Goal: Task Accomplishment & Management: Manage account settings

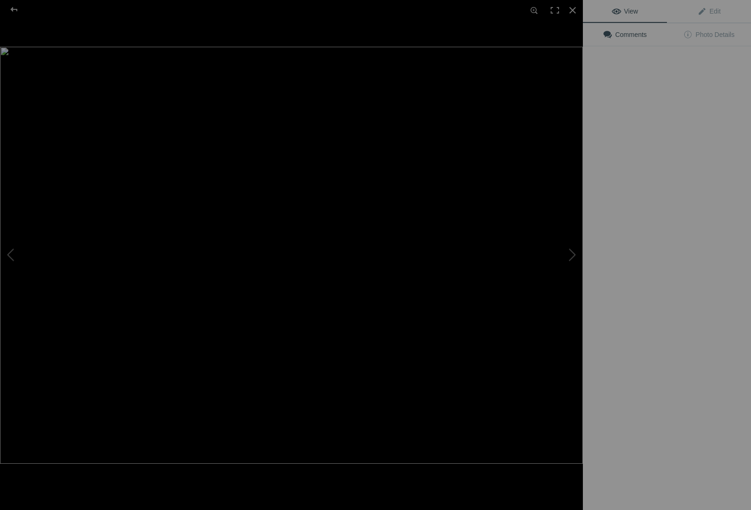
click at [266, 152] on img at bounding box center [291, 255] width 583 height 417
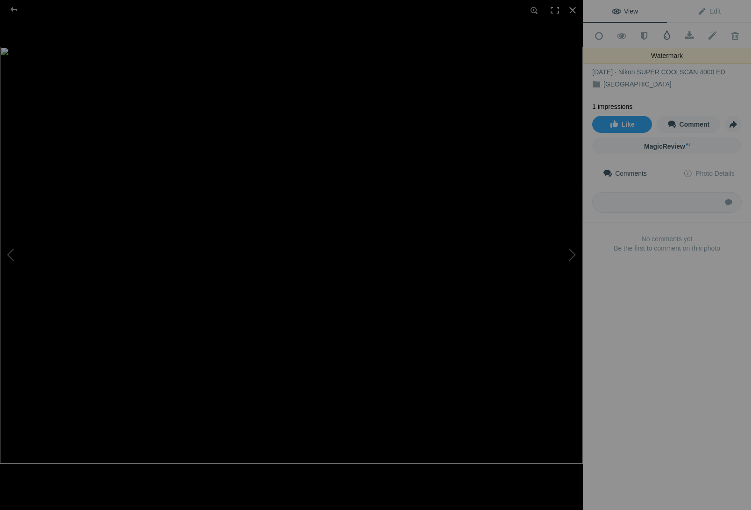
click at [669, 33] on span at bounding box center [666, 34] width 9 height 9
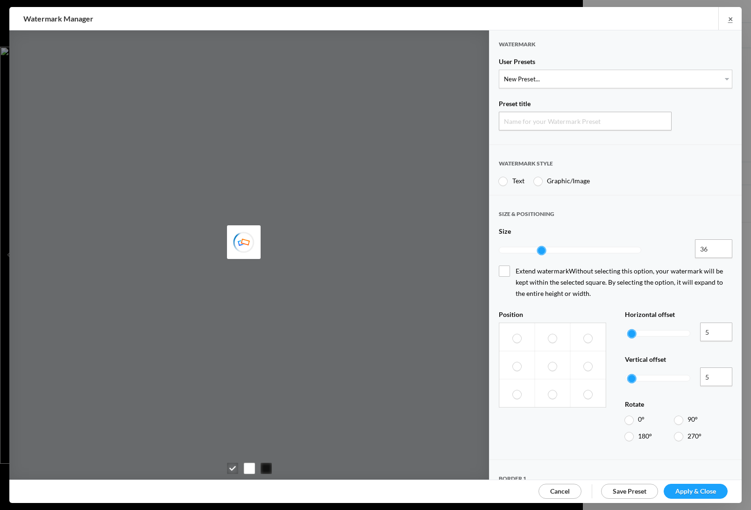
type input "Watermark-8/25/2025"
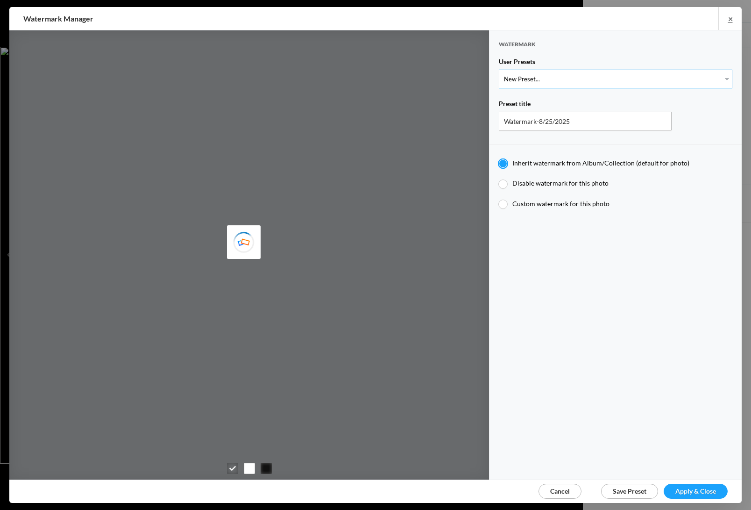
select select "1: Object"
type input "Watermark-7/22/2025"
type input "Jim Liskovec"
radio input "false"
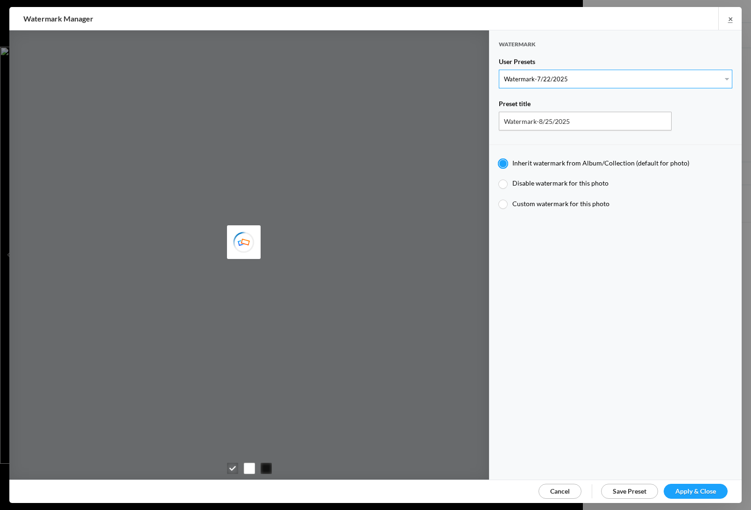
radio input "true"
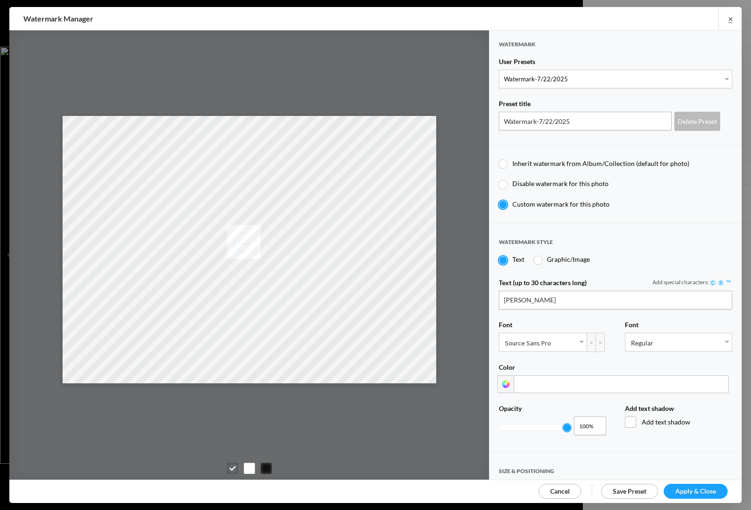
click at [690, 489] on span "Apply & Close" at bounding box center [695, 491] width 41 height 8
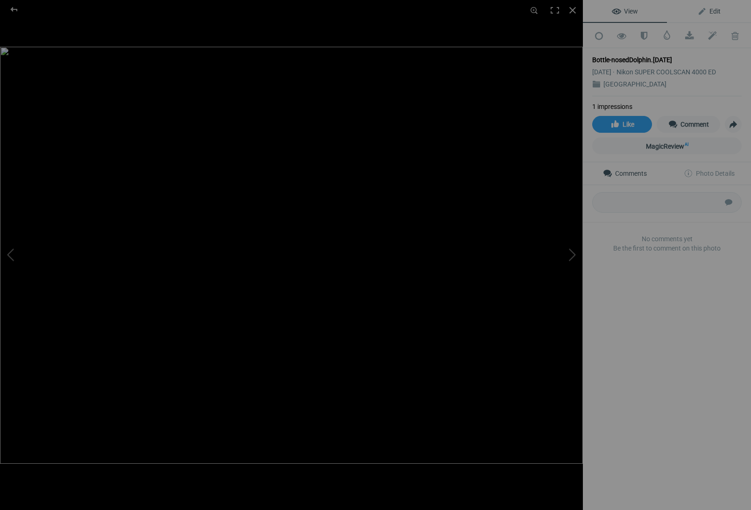
click at [717, 9] on span "Edit" at bounding box center [708, 10] width 23 height 7
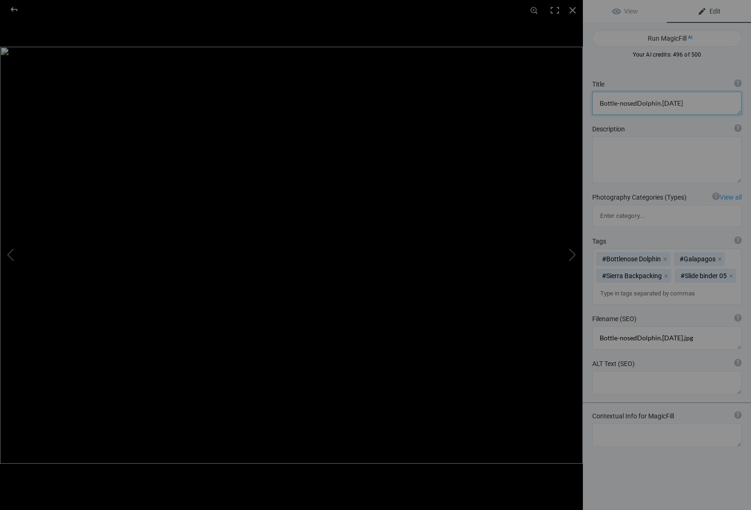
click at [684, 103] on textarea at bounding box center [666, 103] width 149 height 23
drag, startPoint x: 637, startPoint y: 102, endPoint x: 644, endPoint y: 103, distance: 7.1
click at [637, 102] on textarea at bounding box center [666, 103] width 149 height 23
type textarea "Bottle-nosed Dolphin"
click at [571, 8] on div at bounding box center [572, 10] width 21 height 21
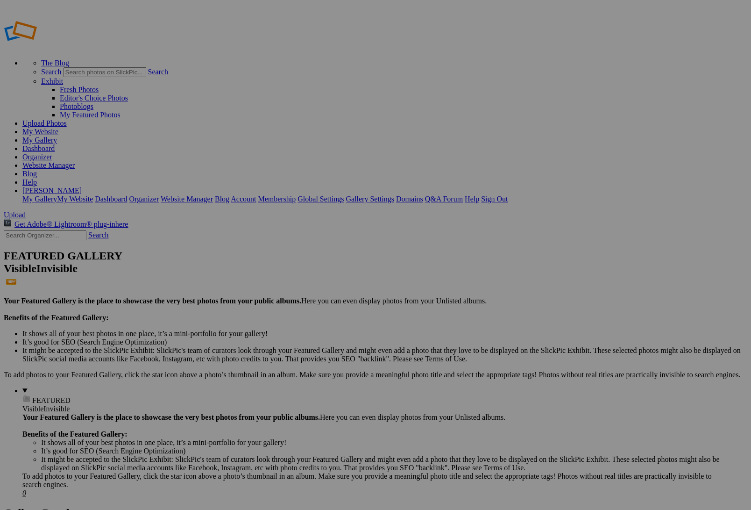
type input "[GEOGRAPHIC_DATA]"
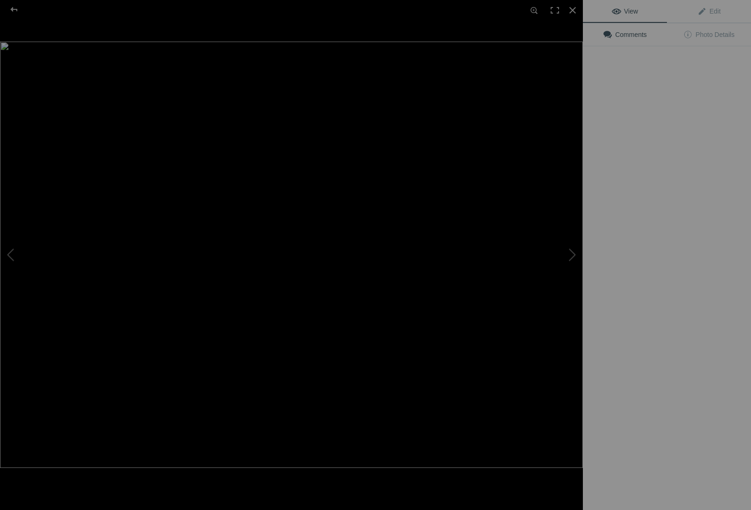
click at [247, 157] on img at bounding box center [291, 255] width 583 height 426
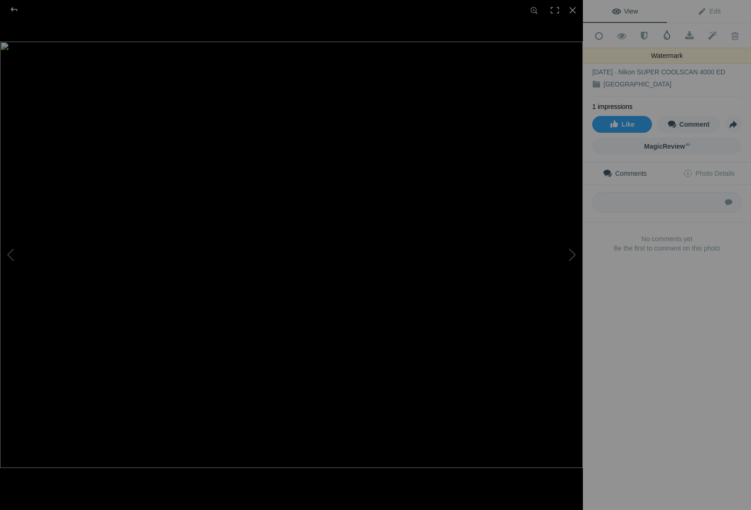
click at [667, 34] on span at bounding box center [666, 34] width 9 height 9
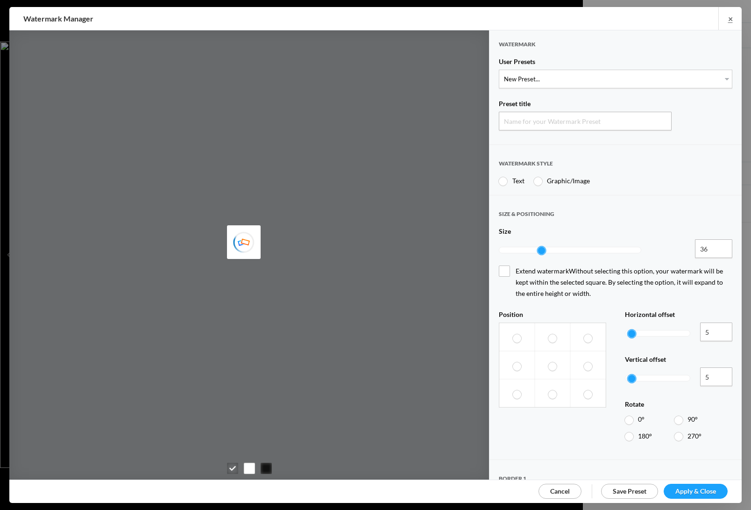
type input "Watermark-8/25/2025"
radio input "true"
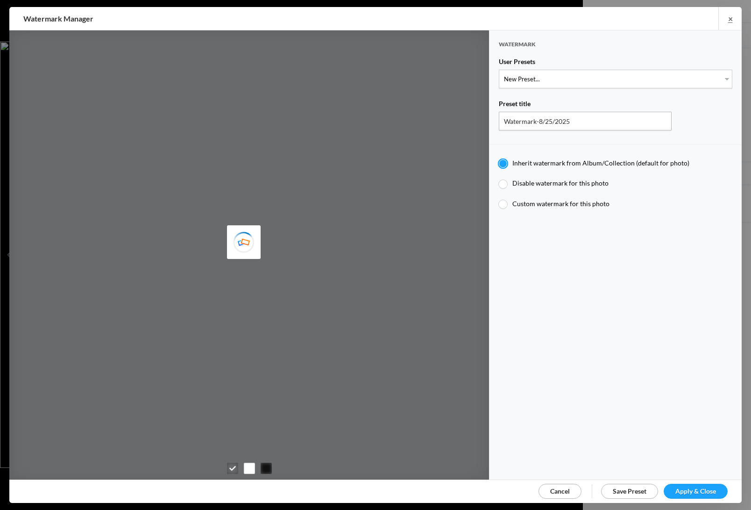
type input "JimLiskovec"
select select "1: Object"
type input "Watermark-7/22/2025"
type input "[PERSON_NAME]"
radio input "false"
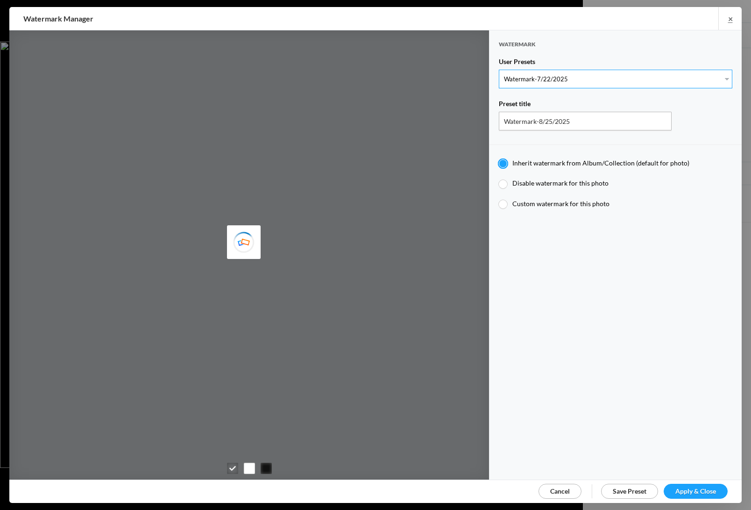
radio input "false"
radio input "true"
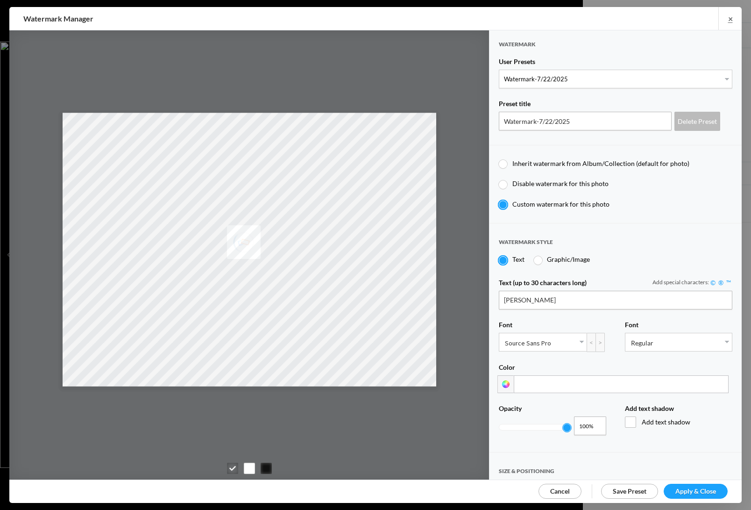
click at [698, 488] on span "Apply & Close" at bounding box center [695, 491] width 41 height 8
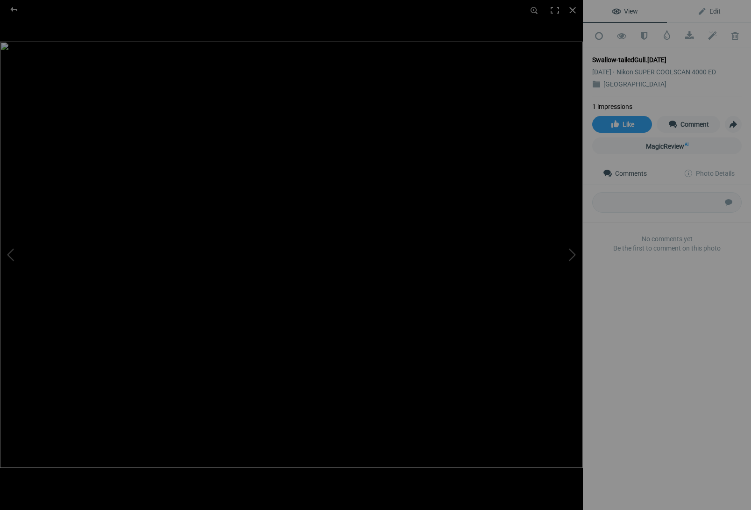
click at [717, 9] on span "Edit" at bounding box center [708, 10] width 23 height 7
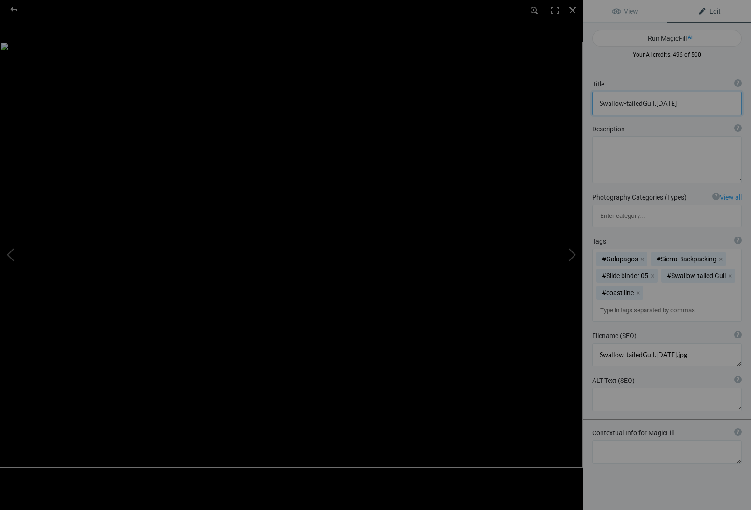
click at [677, 104] on textarea at bounding box center [666, 103] width 149 height 23
drag, startPoint x: 641, startPoint y: 103, endPoint x: 660, endPoint y: 107, distance: 18.7
click at [641, 103] on textarea at bounding box center [666, 103] width 149 height 23
type textarea "Swallow-tailed Gull"
click at [572, 7] on div at bounding box center [572, 10] width 21 height 21
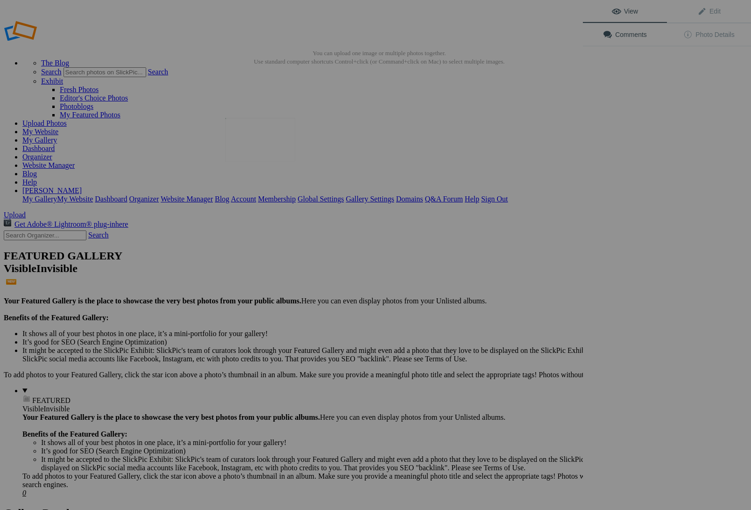
click at [264, 149] on img at bounding box center [260, 140] width 70 height 44
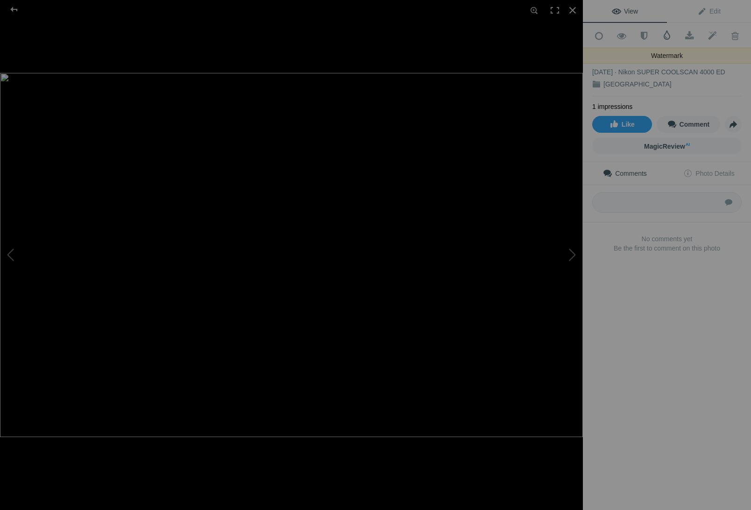
click at [668, 34] on span at bounding box center [666, 34] width 9 height 9
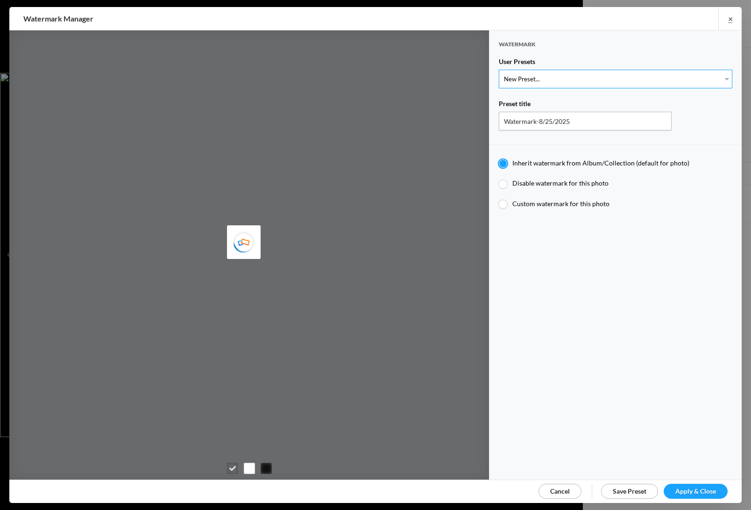
select select "1: Object"
type input "Watermark-7/22/2025"
radio input "false"
radio input "true"
type input "[PERSON_NAME]"
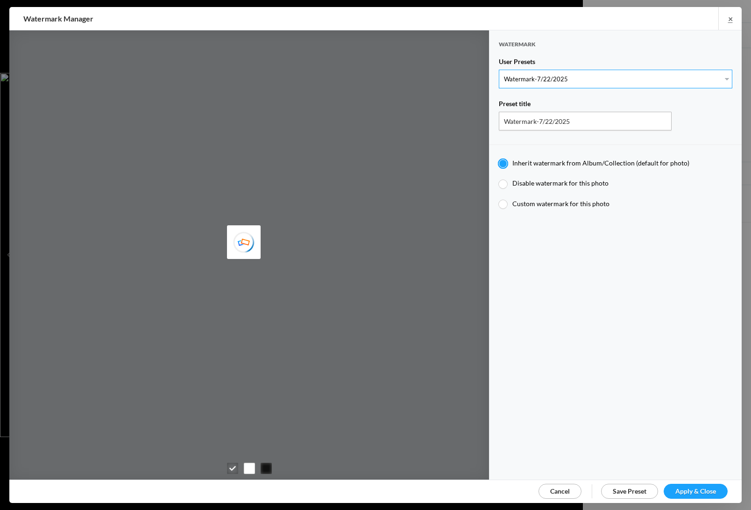
radio input "false"
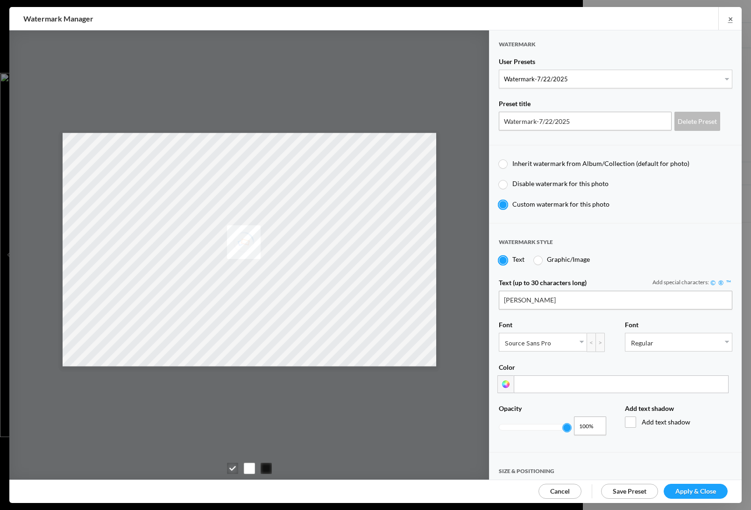
click at [693, 488] on span "Apply & Close" at bounding box center [695, 491] width 41 height 8
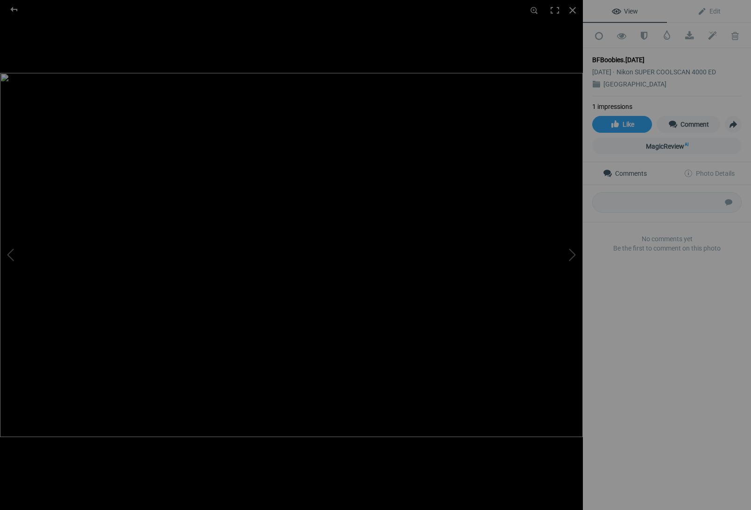
click at [649, 55] on div "BFBoobies.8.25.25" at bounding box center [666, 59] width 149 height 9
click at [654, 55] on div "BFBoobies.8.25.25" at bounding box center [666, 59] width 149 height 9
click at [649, 57] on div "BFBoobies.8.25.25" at bounding box center [666, 59] width 149 height 9
click at [644, 57] on div "BFBoobies.8.25.25" at bounding box center [666, 59] width 149 height 9
click at [650, 56] on div "BFBoobies.8.25.25" at bounding box center [666, 59] width 149 height 9
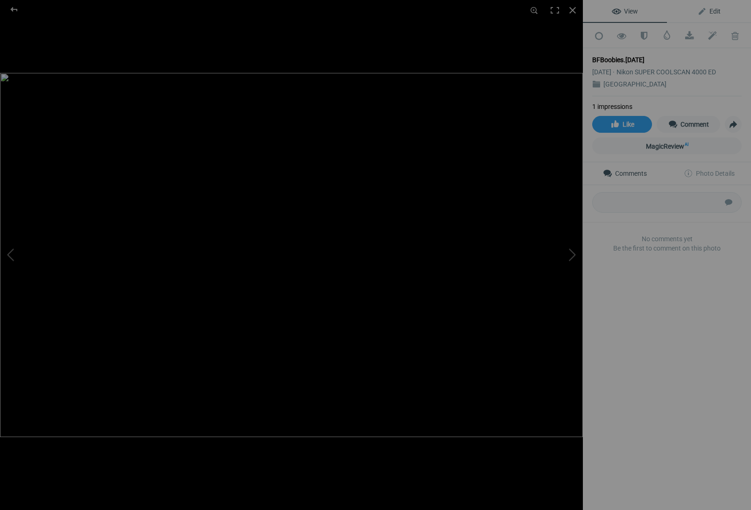
click at [713, 10] on span "Edit" at bounding box center [708, 10] width 23 height 7
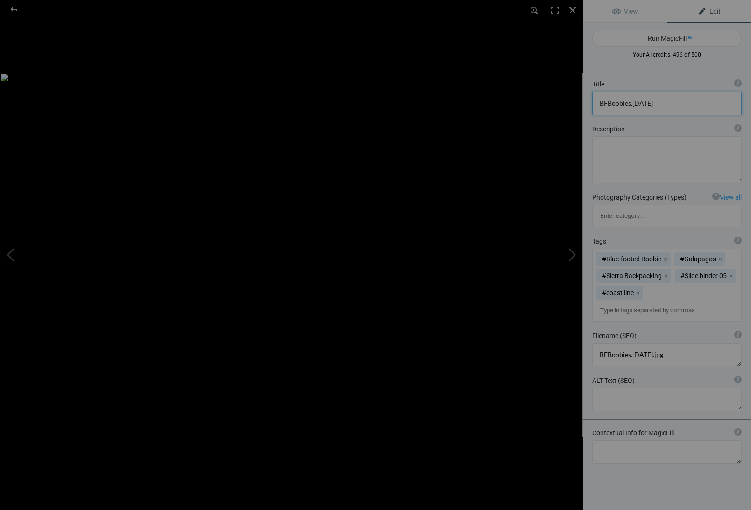
click at [660, 99] on textarea at bounding box center [666, 103] width 149 height 23
click at [657, 103] on textarea at bounding box center [666, 103] width 149 height 23
drag, startPoint x: 604, startPoint y: 104, endPoint x: 613, endPoint y: 108, distance: 9.8
click at [604, 104] on textarea at bounding box center [666, 103] width 149 height 23
type textarea "Blue-footed FBoobies"
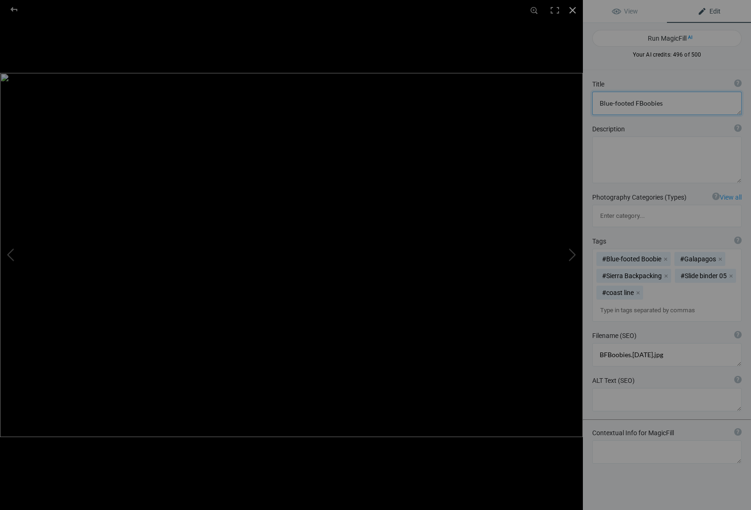
click at [574, 8] on div at bounding box center [572, 10] width 21 height 21
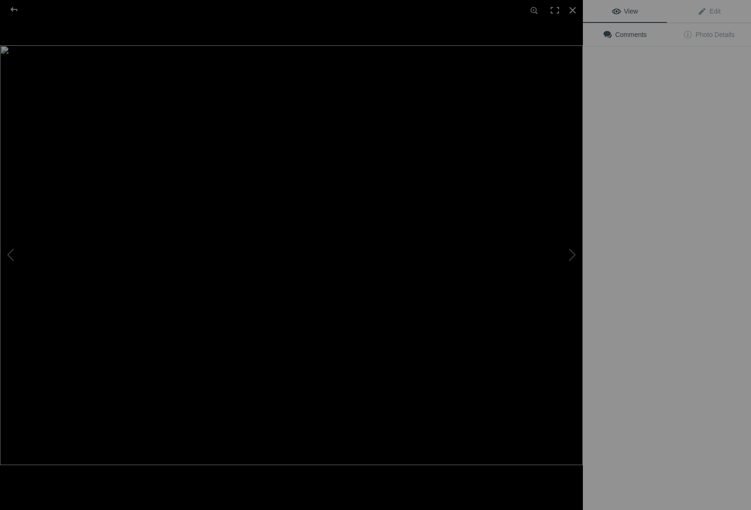
click at [261, 150] on img at bounding box center [291, 254] width 583 height 419
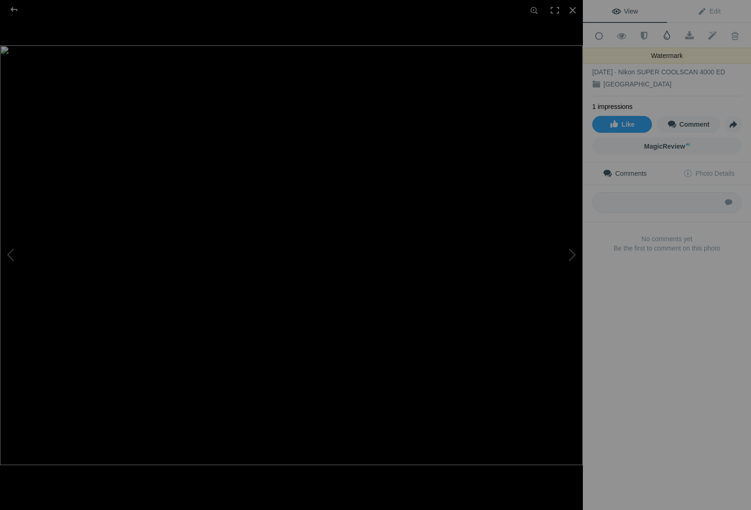
click at [667, 35] on span at bounding box center [666, 34] width 9 height 9
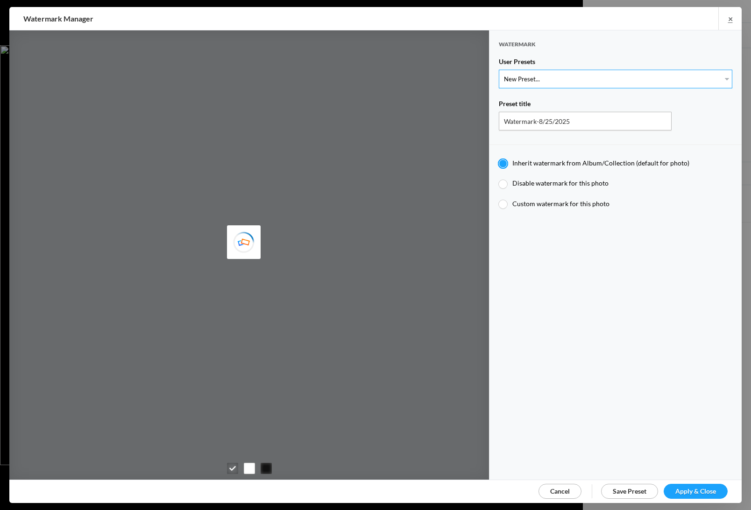
select select "1: Object"
type input "Watermark-7/22/2025"
radio input "false"
radio input "true"
type input "Jim Liskovec"
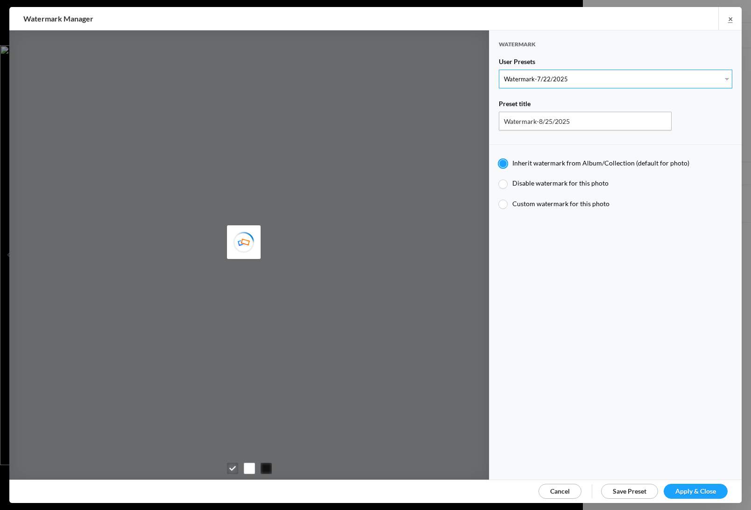
radio input "false"
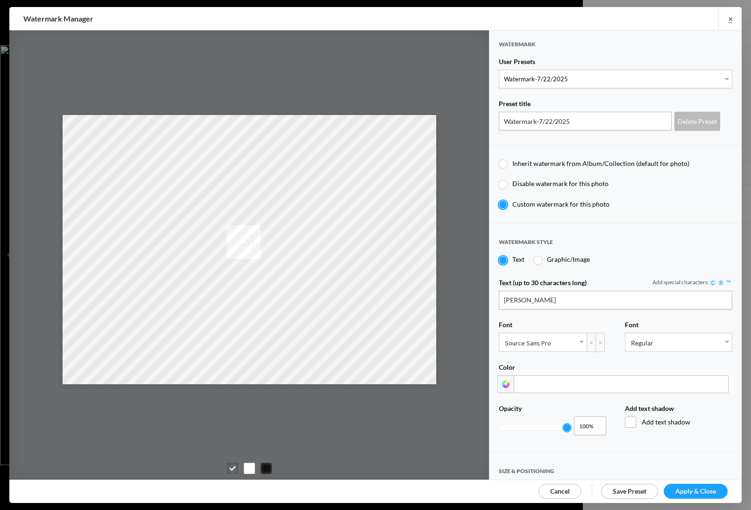
click at [693, 489] on span "Apply & Close" at bounding box center [695, 491] width 41 height 8
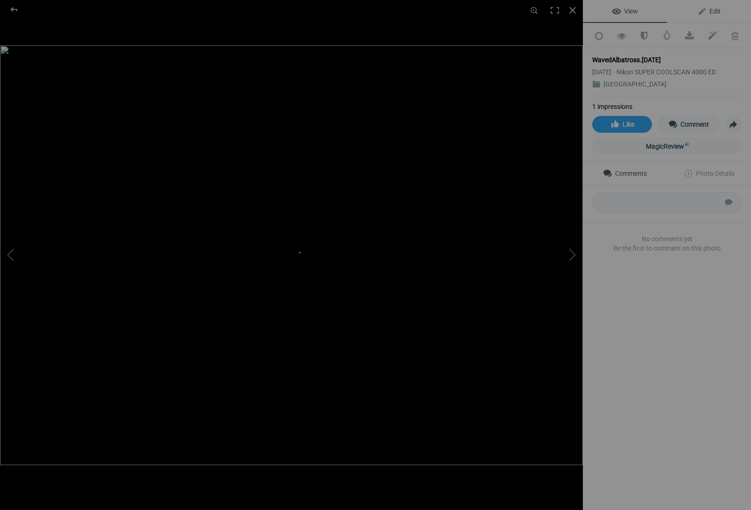
click at [716, 10] on span "Edit" at bounding box center [708, 10] width 23 height 7
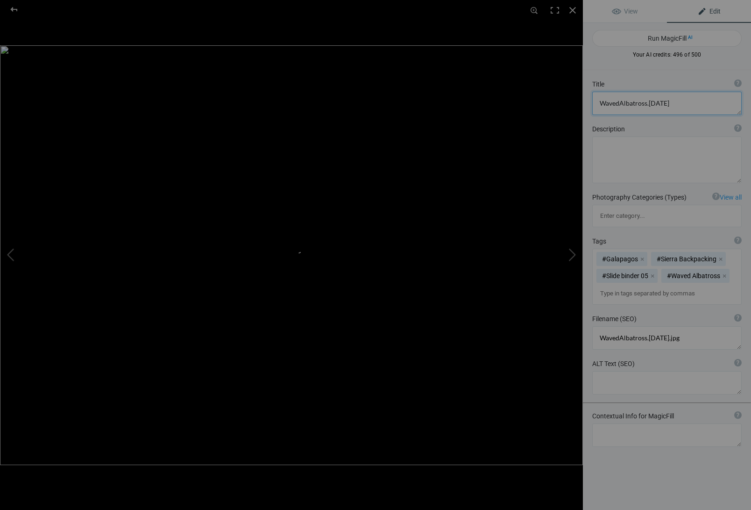
click at [670, 103] on textarea at bounding box center [666, 103] width 149 height 23
click at [619, 104] on textarea at bounding box center [666, 103] width 149 height 23
click at [600, 104] on textarea at bounding box center [666, 103] width 149 height 23
click at [679, 103] on textarea at bounding box center [666, 103] width 149 height 23
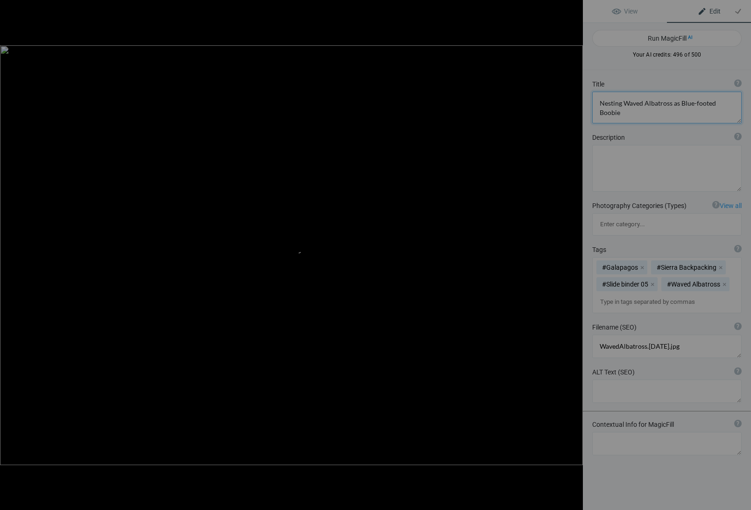
scroll to position [1, 0]
drag, startPoint x: 613, startPoint y: 113, endPoint x: 627, endPoint y: 115, distance: 14.1
click at [614, 113] on textarea at bounding box center [666, 108] width 149 height 32
type textarea "Nesting Waved Albatross as Blue-footed Boobie looks on"
click at [266, 256] on link "The image" at bounding box center [263, 254] width 30 height 7
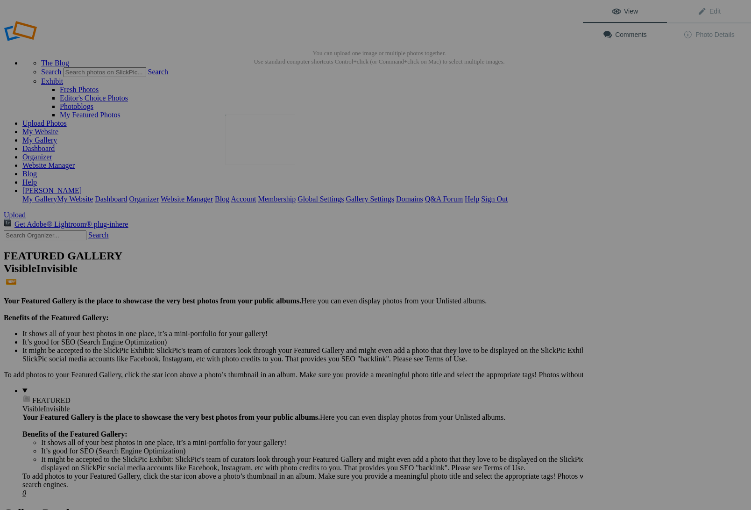
click at [272, 158] on img at bounding box center [260, 139] width 70 height 50
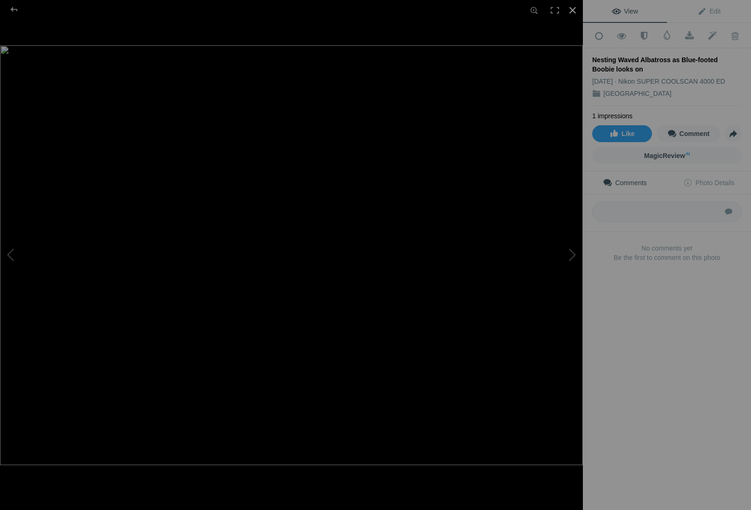
click at [572, 8] on div at bounding box center [572, 10] width 21 height 21
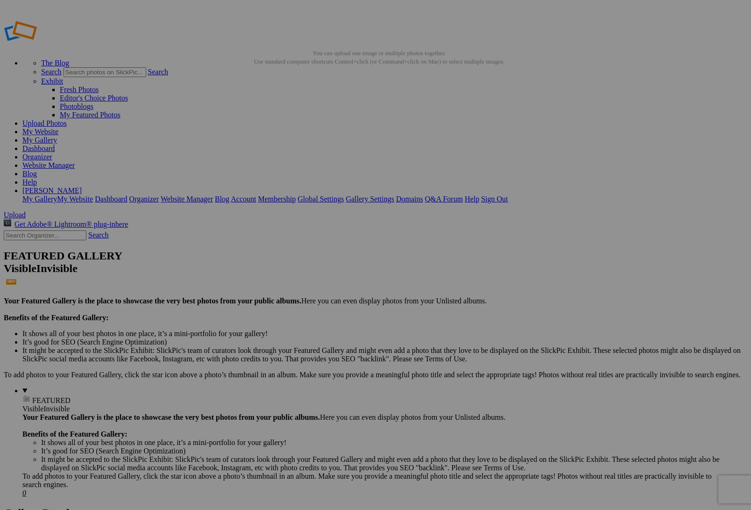
scroll to position [0, 0]
click at [82, 186] on link "[PERSON_NAME]" at bounding box center [51, 190] width 59 height 8
click at [508, 194] on link "Sign Out" at bounding box center [494, 198] width 27 height 8
